Goal: Transaction & Acquisition: Book appointment/travel/reservation

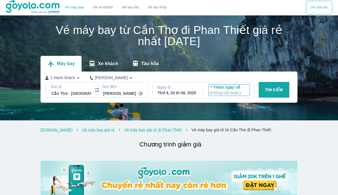
click at [237, 89] on p "Thêm ngày về ( Không bắt buộc )" at bounding box center [229, 90] width 40 height 11
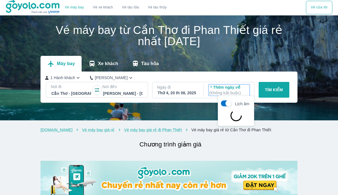
scroll to position [32, 0]
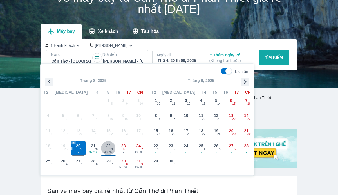
click at [106, 152] on span "4909k" at bounding box center [108, 152] width 15 height 4
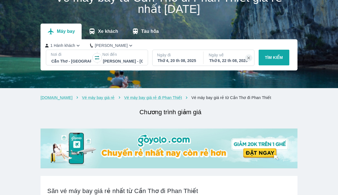
click at [269, 61] on button "TÌM KIẾM" at bounding box center [273, 58] width 31 height 16
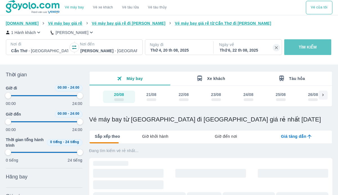
click at [306, 42] on button "TÌM KIẾM" at bounding box center [307, 47] width 47 height 16
type input "97.9166666666667"
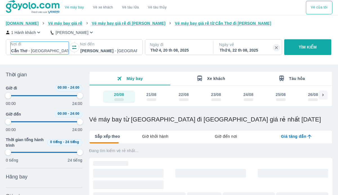
click at [33, 52] on div at bounding box center [39, 51] width 57 height 7
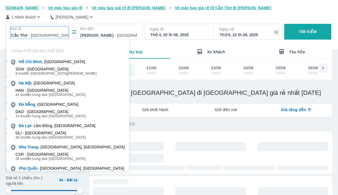
scroll to position [32, 0]
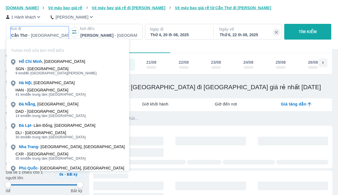
click at [219, 46] on div "[DOMAIN_NAME] Vé máy bay giá rẻ Vé máy bay giá rẻ đi [GEOGRAPHIC_DATA] Vé máy b…" at bounding box center [169, 24] width 338 height 49
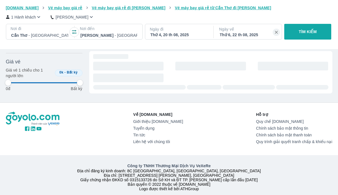
scroll to position [202, 0]
